Goal: Use online tool/utility: Utilize a website feature to perform a specific function

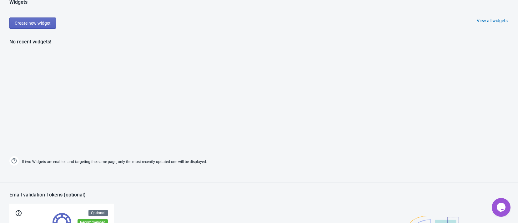
scroll to position [328, 0]
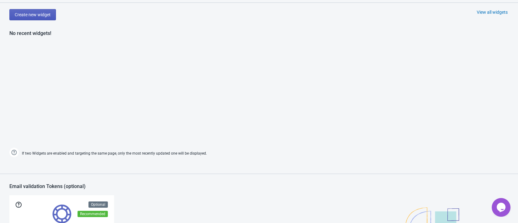
click at [36, 11] on button "Create new widget" at bounding box center [32, 14] width 47 height 11
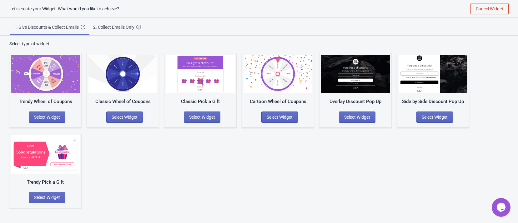
click at [119, 24] on div "2. Collect Emails Only" at bounding box center [114, 27] width 43 height 6
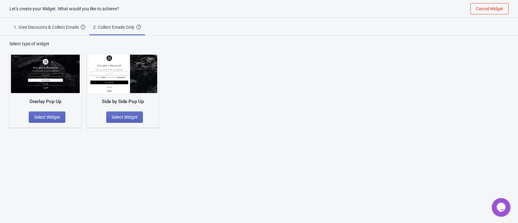
click at [55, 27] on div "1. Give Discounts & Collect Emails" at bounding box center [47, 27] width 67 height 6
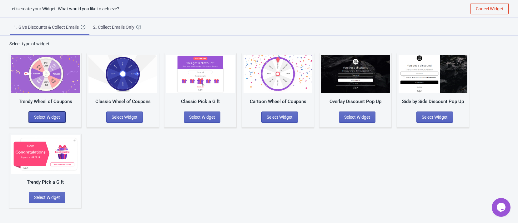
click at [53, 115] on span "Select Widget" at bounding box center [47, 117] width 26 height 5
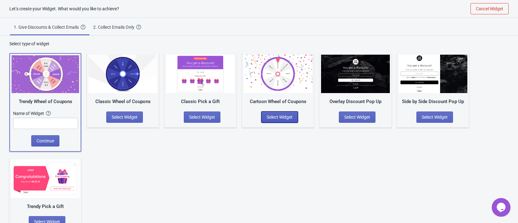
click at [274, 118] on span "Select Widget" at bounding box center [280, 117] width 26 height 5
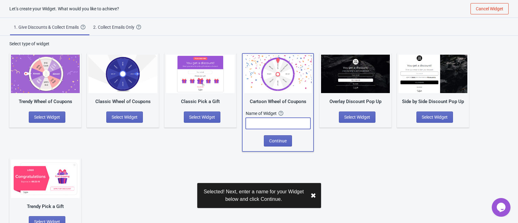
click at [273, 121] on input "text" at bounding box center [278, 123] width 65 height 11
type input "1"
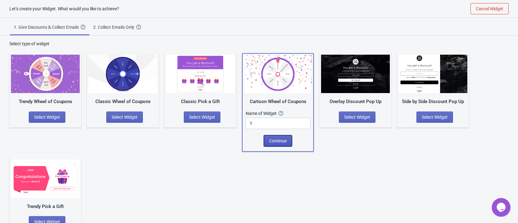
click at [281, 136] on button "Continue" at bounding box center [278, 140] width 28 height 11
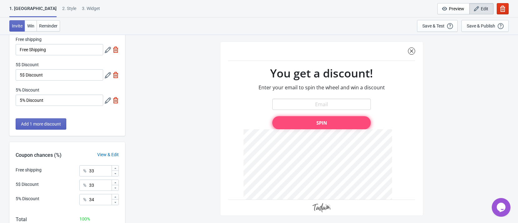
scroll to position [70, 0]
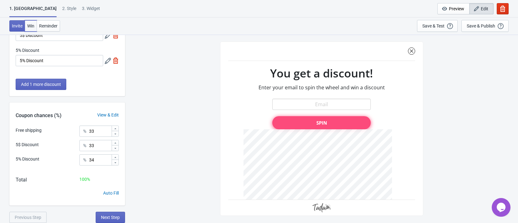
click at [29, 25] on span "Win" at bounding box center [30, 25] width 7 height 5
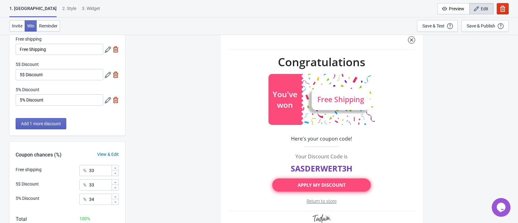
scroll to position [0, 0]
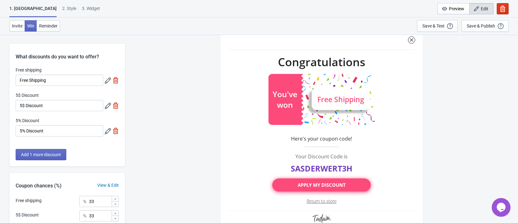
click at [62, 10] on div "2 . Style" at bounding box center [69, 10] width 14 height 11
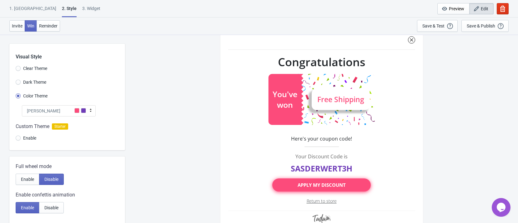
click at [490, 96] on div "SASDERWERT3H Congratulations Free Shipping You've won .prefix__cls-4{fill:#7c00…" at bounding box center [321, 128] width 387 height 188
